Goal: Information Seeking & Learning: Check status

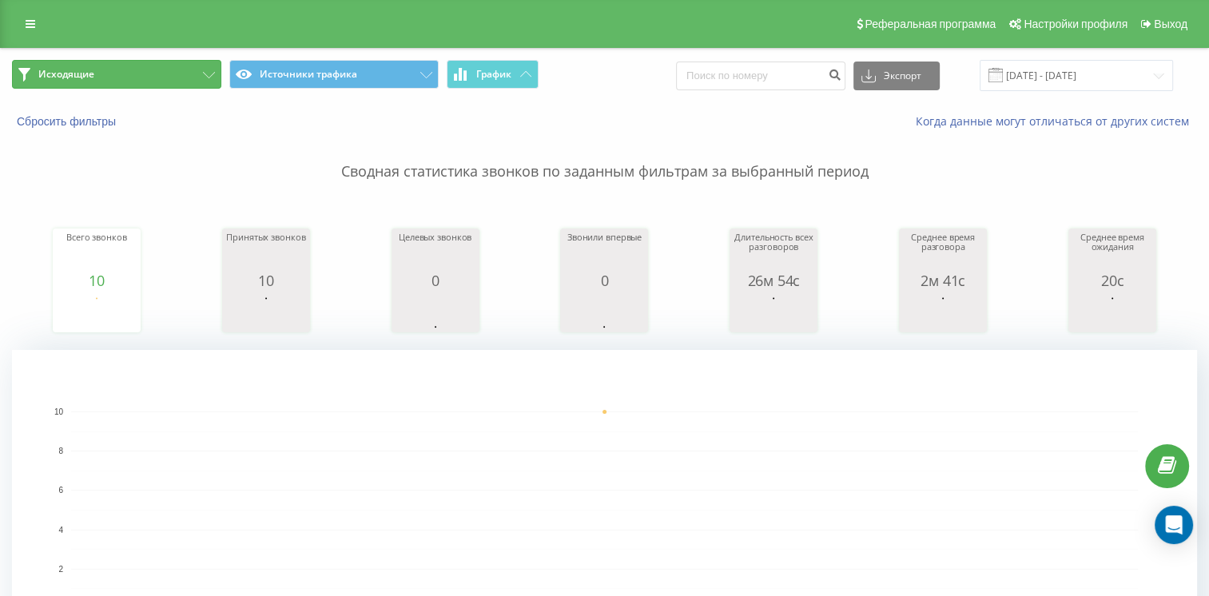
click at [141, 81] on button "Исходящие" at bounding box center [116, 74] width 209 height 29
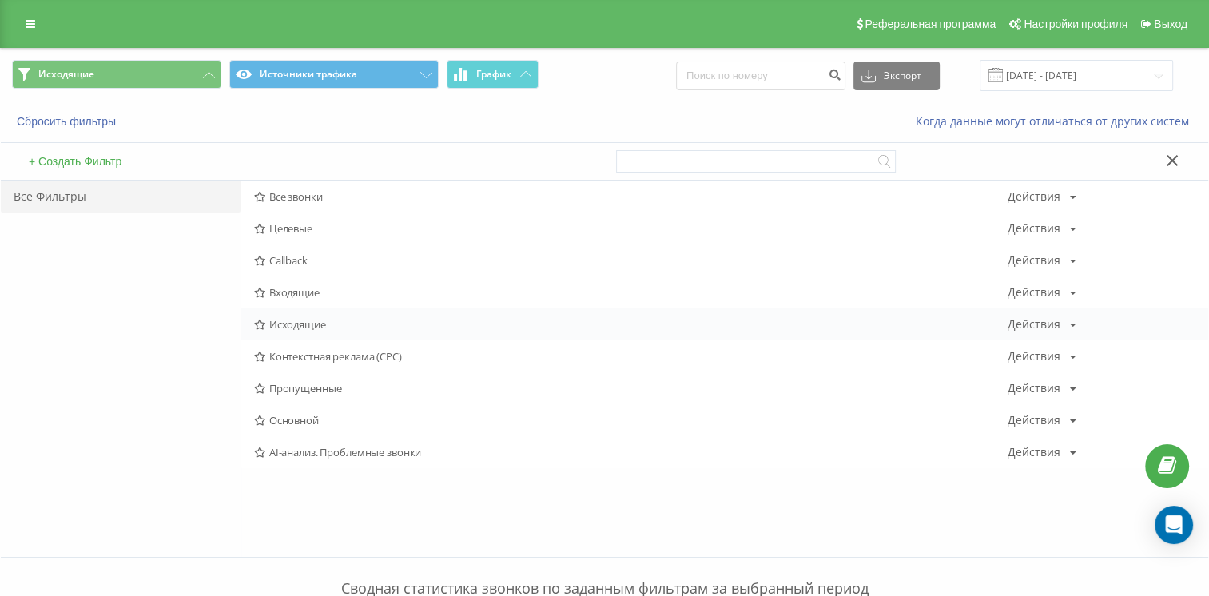
click at [313, 328] on span "Исходящие" at bounding box center [630, 324] width 753 height 11
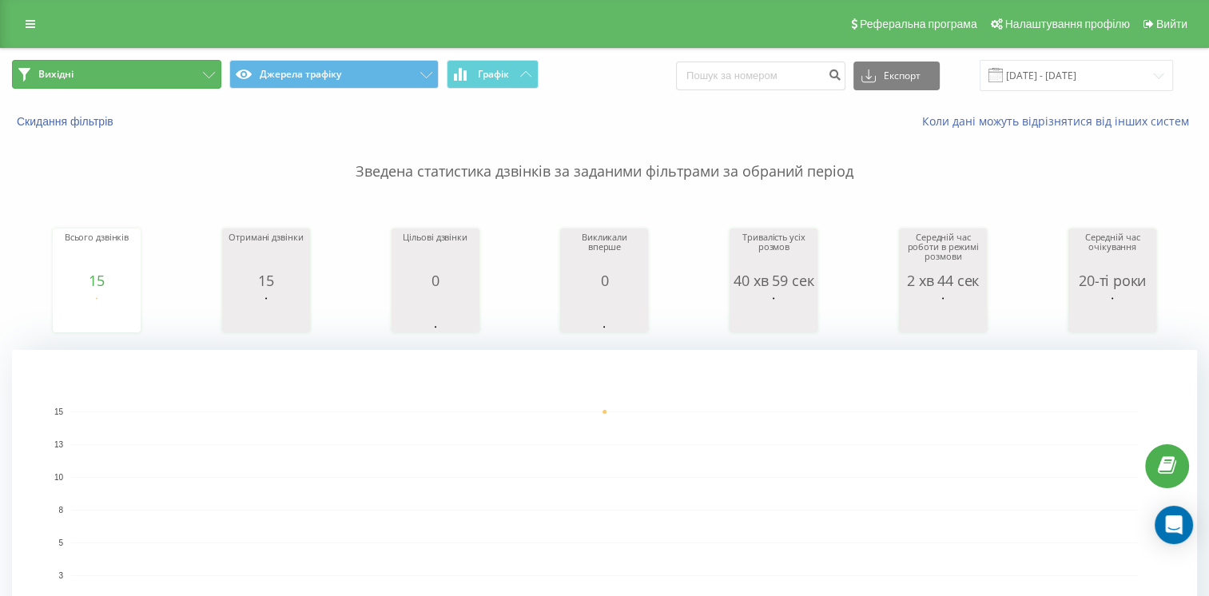
click at [169, 72] on button "Вихідні" at bounding box center [116, 74] width 209 height 29
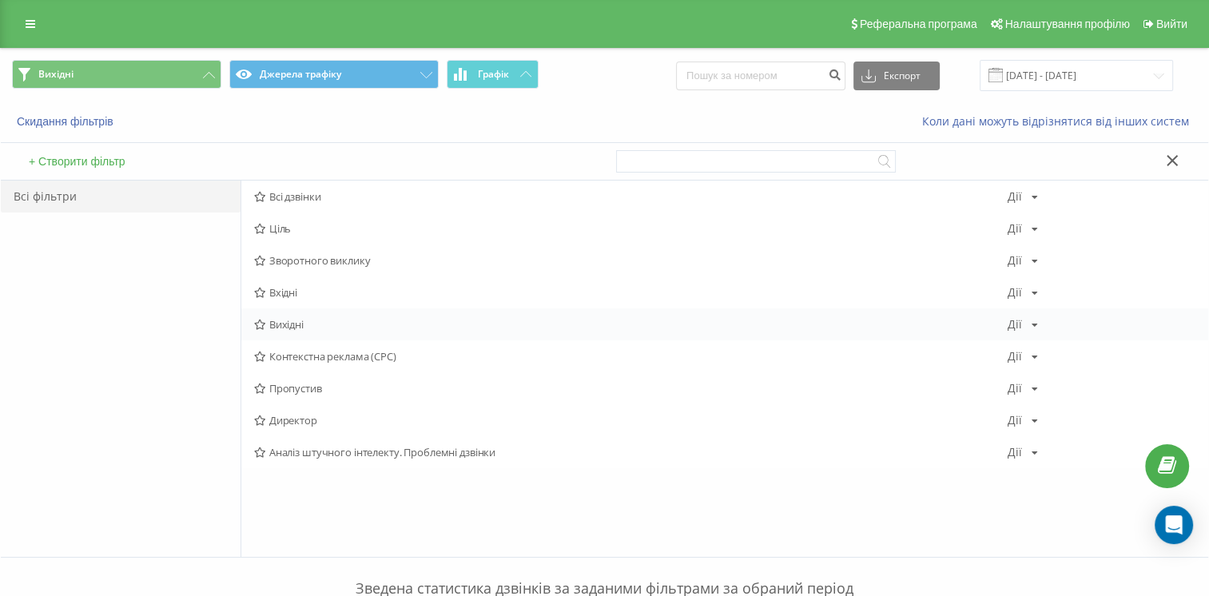
click at [300, 321] on font "Вихідні" at bounding box center [286, 324] width 34 height 11
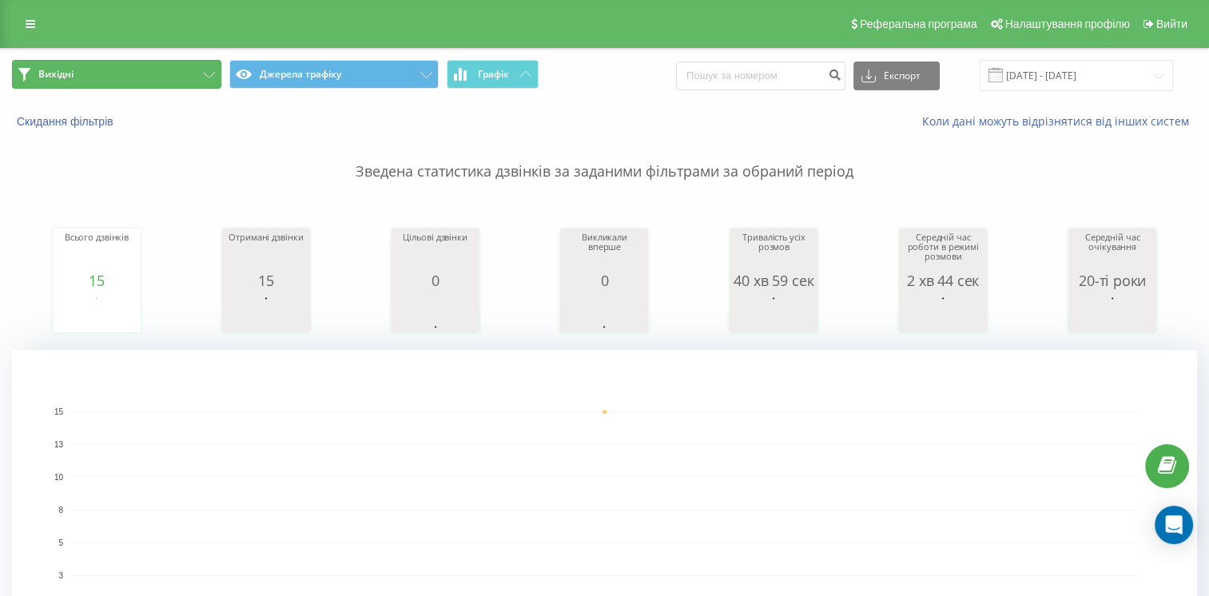
click at [103, 78] on button "Вихідні" at bounding box center [116, 74] width 209 height 29
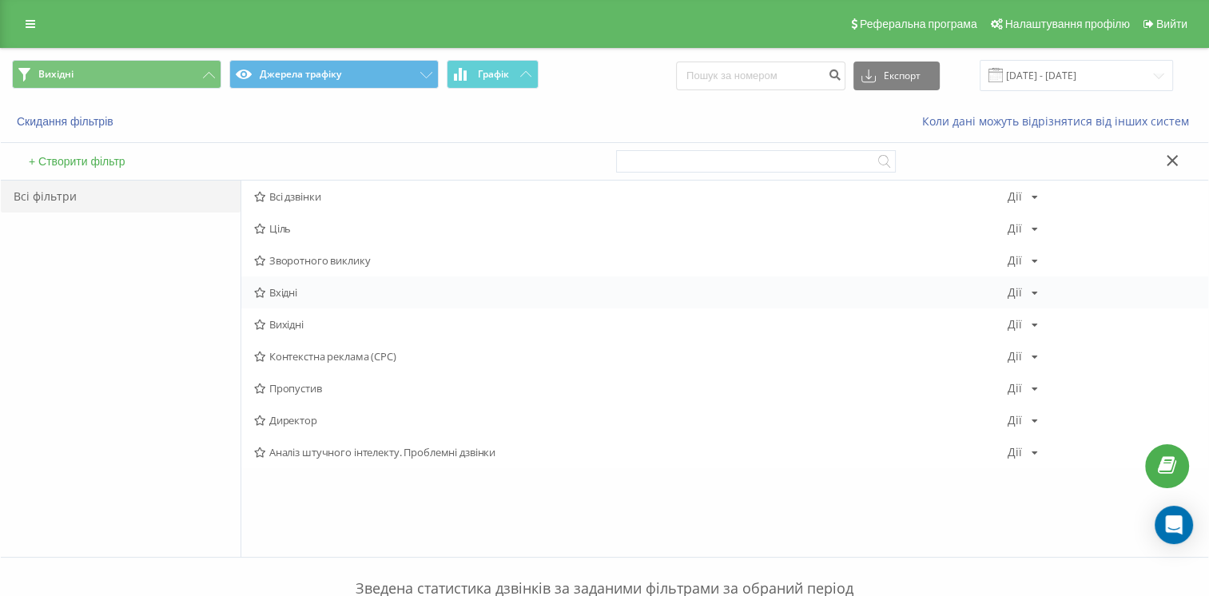
click at [323, 290] on span "Вхідні" at bounding box center [630, 292] width 753 height 11
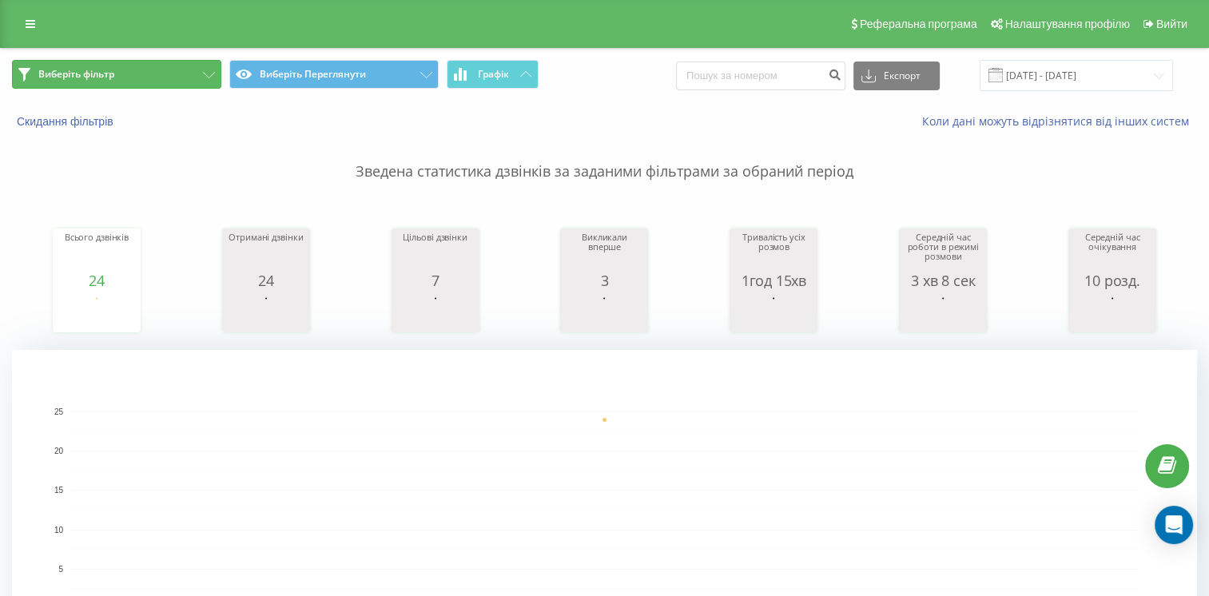
click at [150, 65] on button "Виберіть фільтр" at bounding box center [116, 74] width 209 height 29
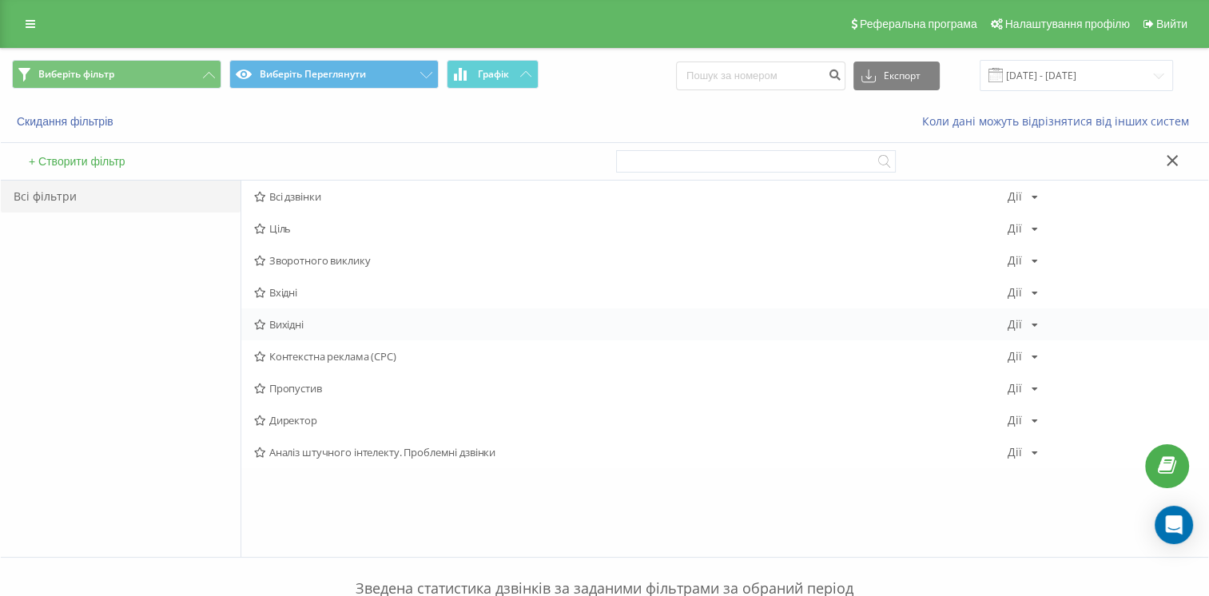
click at [302, 327] on font "Вихідні" at bounding box center [286, 324] width 34 height 11
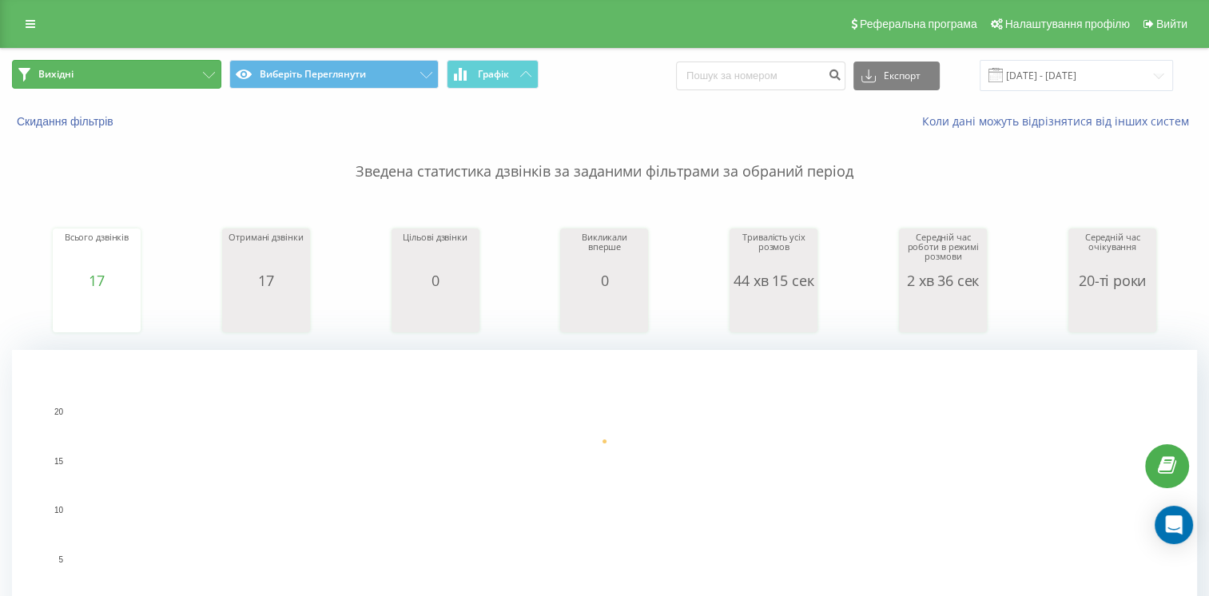
click at [113, 79] on button "Вихідні" at bounding box center [116, 74] width 209 height 29
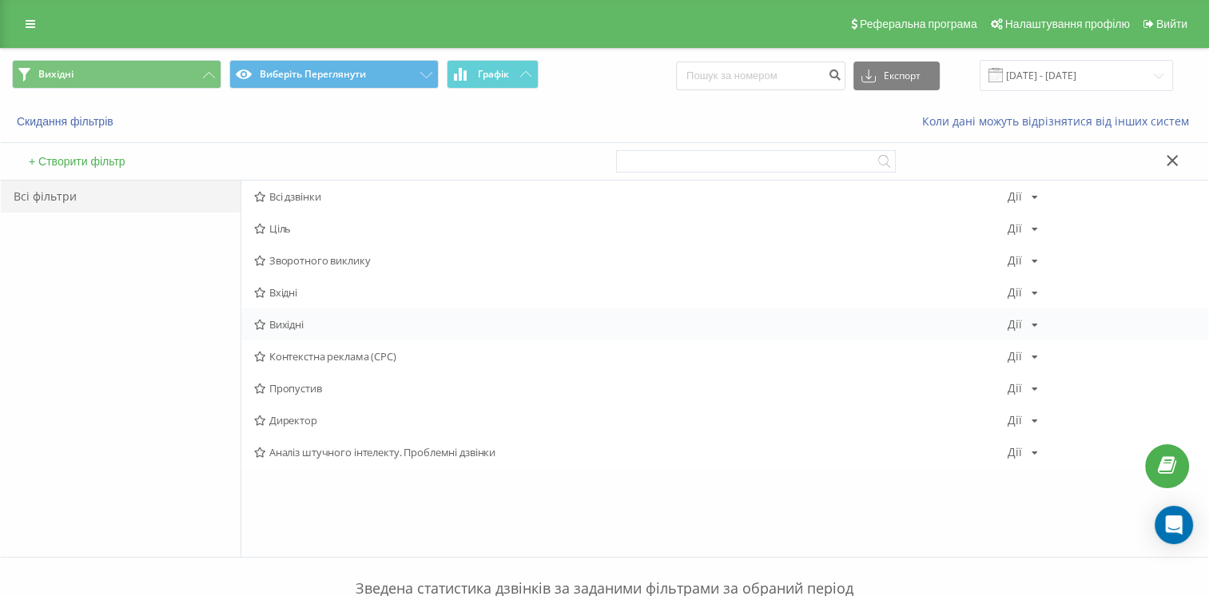
click at [284, 319] on font "Вихідні" at bounding box center [286, 324] width 34 height 11
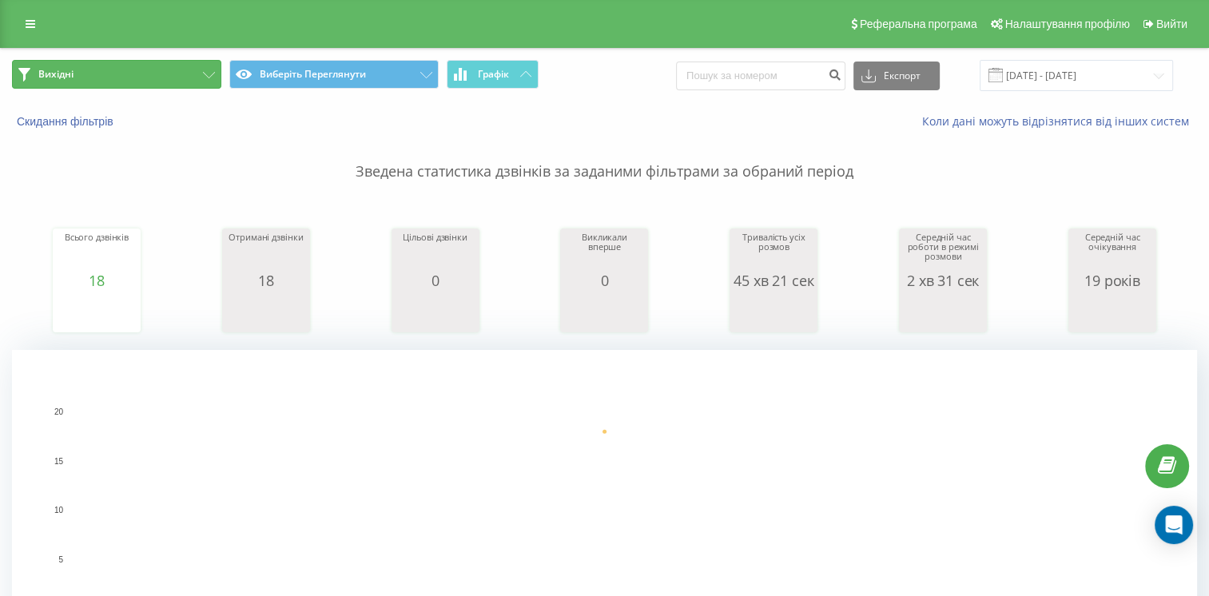
click at [164, 78] on button "Вихідні" at bounding box center [116, 74] width 209 height 29
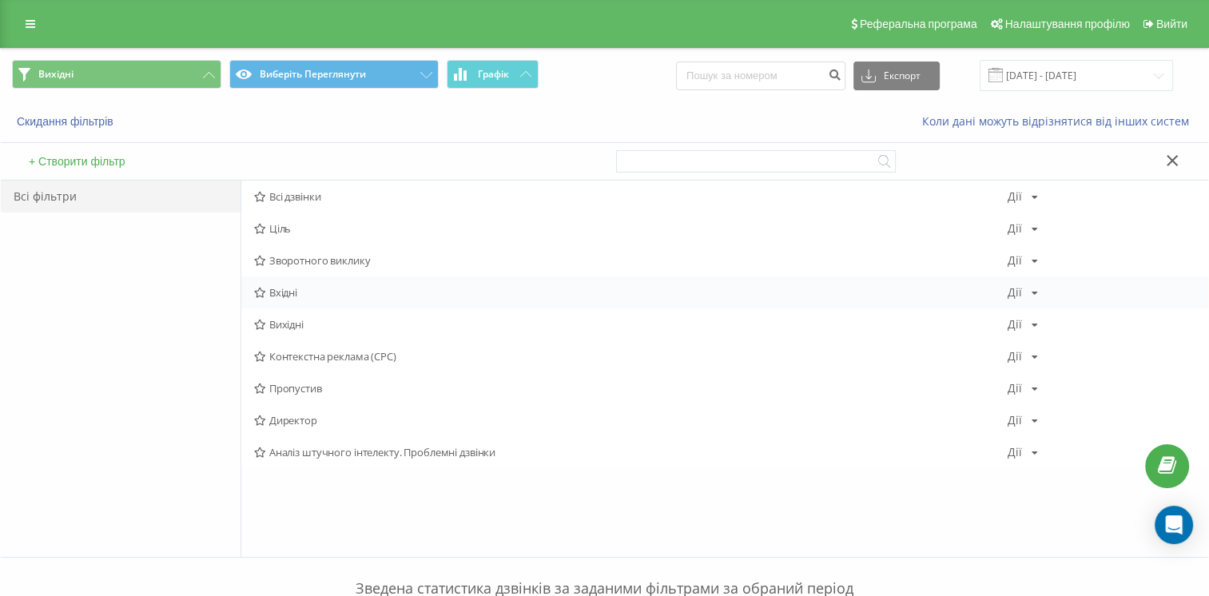
click at [302, 280] on div "Вхідні Дії Редактировать Копировать Удалить По умолчанию Поделиться" at bounding box center [724, 292] width 967 height 32
click at [303, 284] on div "Вхідні Дії Редактировать Копировать Удалить По умолчанию Поделиться" at bounding box center [724, 292] width 967 height 32
click at [276, 292] on font "Вхідні" at bounding box center [283, 292] width 28 height 11
